Goal: Task Accomplishment & Management: Manage account settings

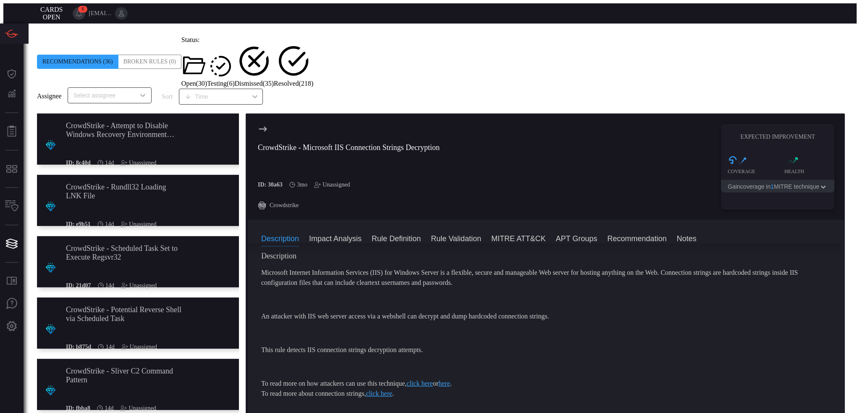
scroll to position [42, 0]
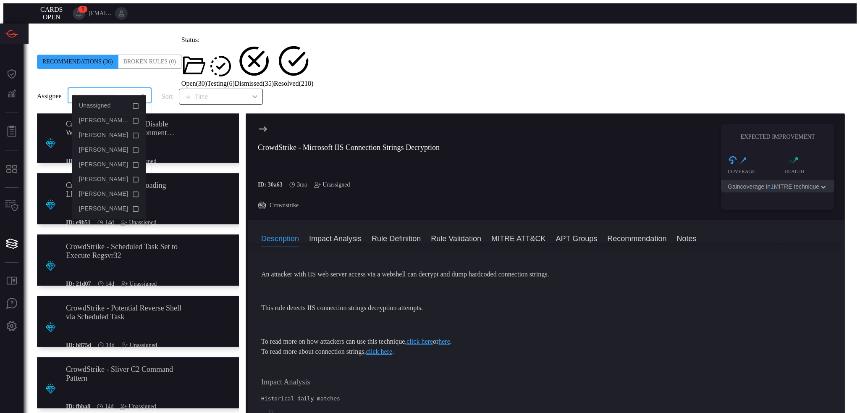
click at [98, 90] on input "text" at bounding box center [102, 95] width 65 height 10
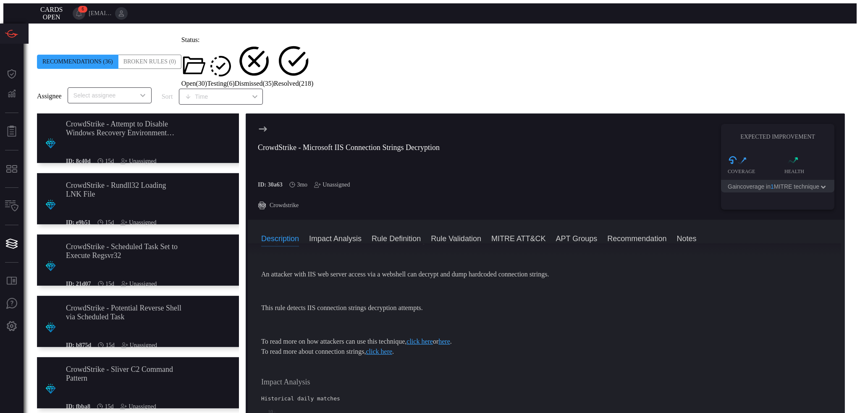
click at [37, 36] on span at bounding box center [37, 36] width 0 height 0
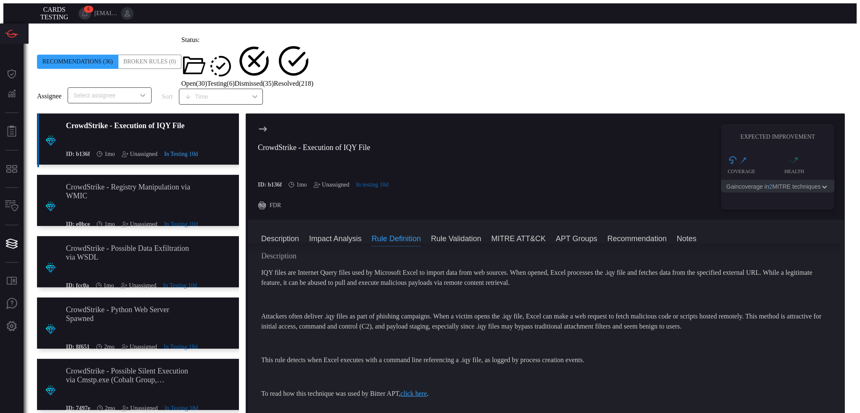
scroll to position [588, 0]
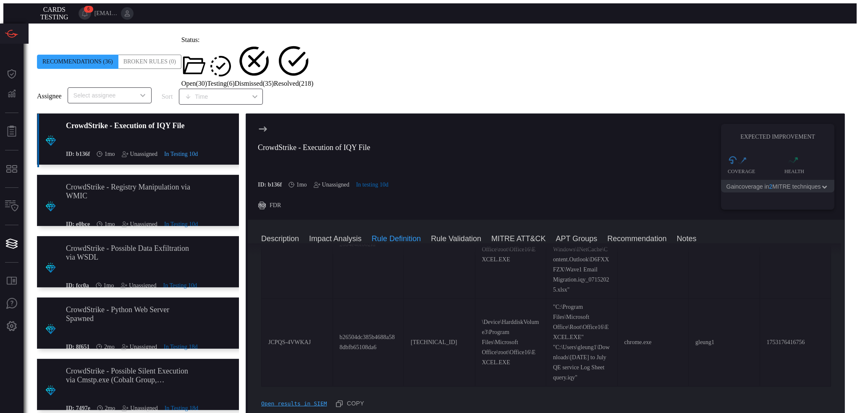
click at [312, 55] on div "Recommendations (36) Broken Rules (0) Status: Open ( 30 ) Testing ( 6 ) Dismiss…" at bounding box center [440, 61] width 807 height 51
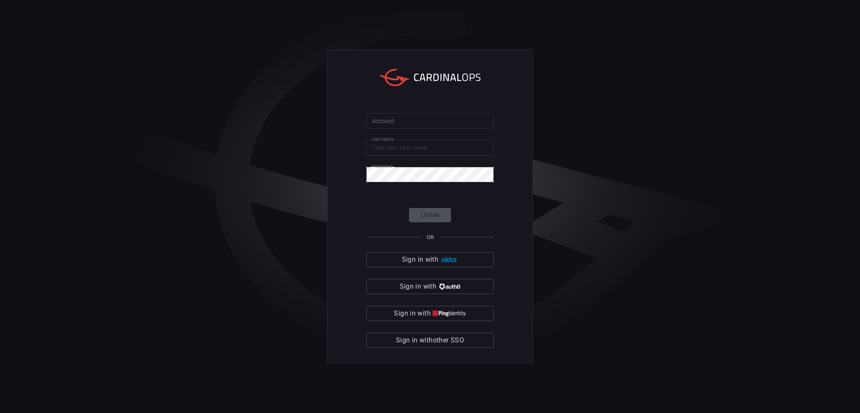
type input "[EMAIL_ADDRESS][DOMAIN_NAME]"
click at [417, 120] on input "Account" at bounding box center [430, 121] width 128 height 16
type input "jcpenney"
click at [431, 211] on button "Login" at bounding box center [430, 215] width 42 height 15
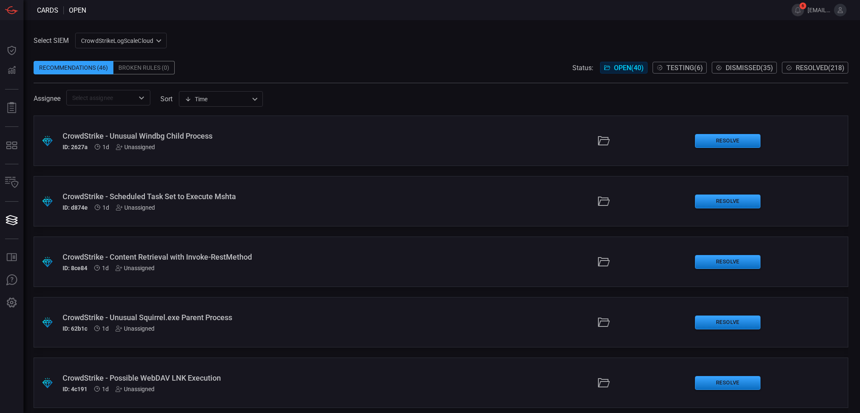
click at [416, 60] on span at bounding box center [441, 54] width 814 height 13
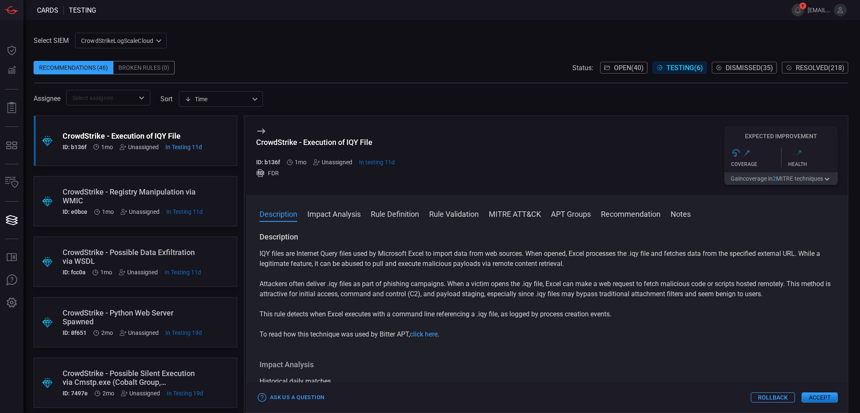
click at [432, 46] on div "Select SIEM CrowdStrikeLogScaleCloud 78f20ec8-c797-40bc-8367-483aa705ff6d ​ Rec…" at bounding box center [441, 69] width 814 height 73
click at [758, 70] on span "Dismissed ( 35 )" at bounding box center [748, 68] width 47 height 8
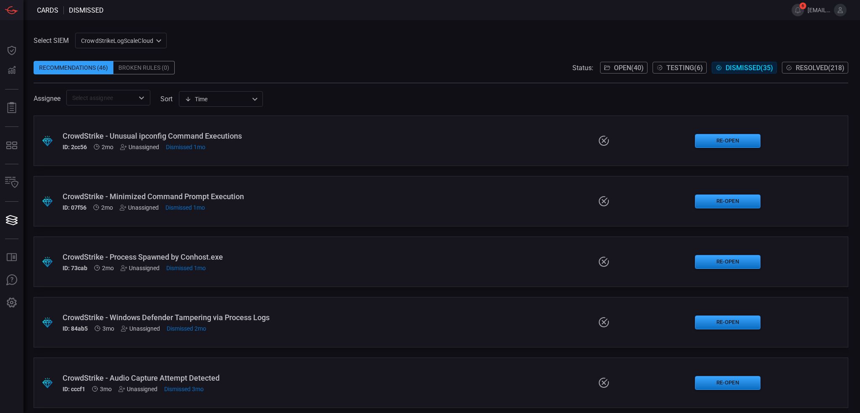
click at [396, 48] on span at bounding box center [441, 54] width 814 height 13
click at [813, 70] on span "Resolved ( 218 )" at bounding box center [819, 68] width 49 height 8
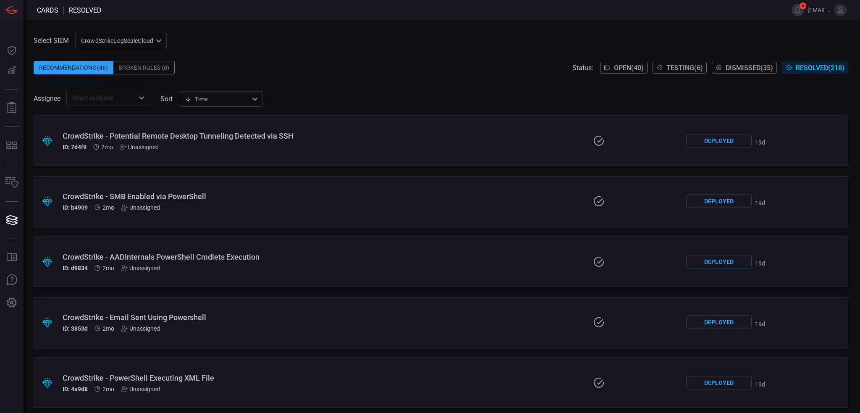
click at [371, 63] on div "Recommendations (46) Broken Rules (0) Status: Open ( 40 ) Testing ( 6 ) Dismiss…" at bounding box center [441, 67] width 814 height 13
click at [752, 70] on span "Dismissed ( 35 )" at bounding box center [748, 68] width 47 height 8
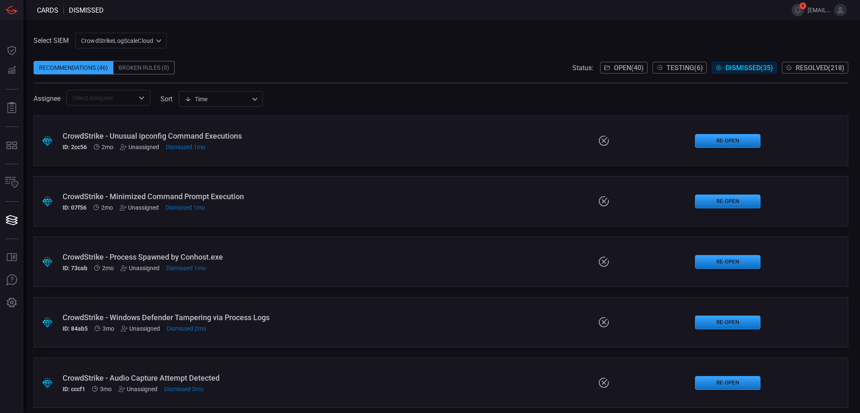
click at [800, 70] on span "Resolved ( 218 )" at bounding box center [819, 68] width 49 height 8
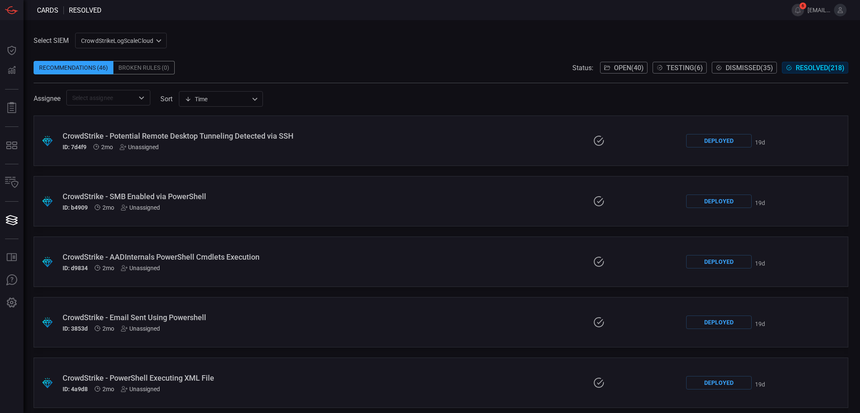
click at [458, 58] on span at bounding box center [441, 54] width 814 height 13
click at [678, 73] on button "Testing ( 6 )" at bounding box center [679, 68] width 54 height 12
